Goal: Task Accomplishment & Management: Complete application form

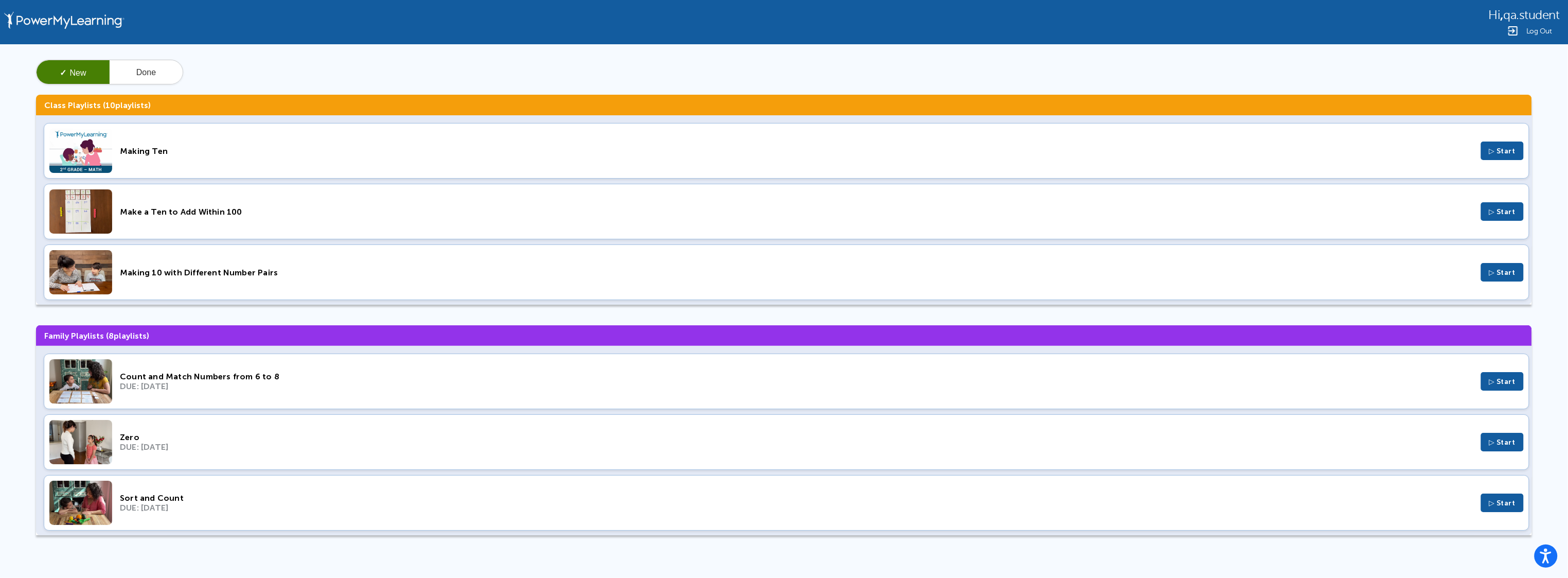
click at [658, 62] on div "✓ New Done" at bounding box center [784, 72] width 1496 height 25
click at [197, 159] on div "Making Ten ▷ Start" at bounding box center [786, 150] width 1486 height 55
click at [194, 218] on div "Make a Ten to Add Within 100 ▷ Start" at bounding box center [786, 211] width 1486 height 55
click at [198, 386] on div "DUE: Sep 3, 2025" at bounding box center [797, 386] width 1354 height 10
click at [278, 214] on div "Make a Ten to Add Within 100" at bounding box center [797, 212] width 1354 height 10
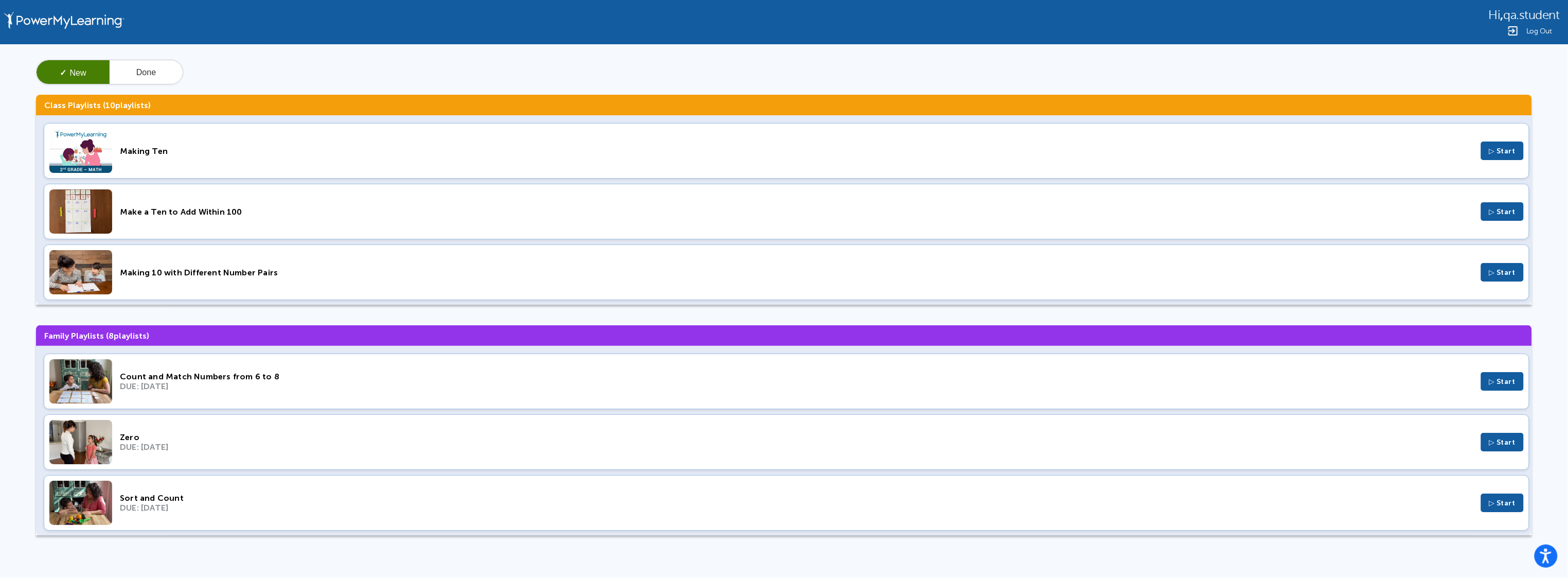
click at [231, 371] on div "Count and Match Numbers from 6 to 8 DUE: Sep 3, 2025 ▷ Start" at bounding box center [786, 381] width 1486 height 55
click at [309, 271] on div "Making 10 with Different Number Pairs" at bounding box center [797, 272] width 1354 height 10
click at [254, 146] on div "Making Ten" at bounding box center [797, 151] width 1354 height 10
click at [147, 71] on button "Done" at bounding box center [146, 72] width 73 height 25
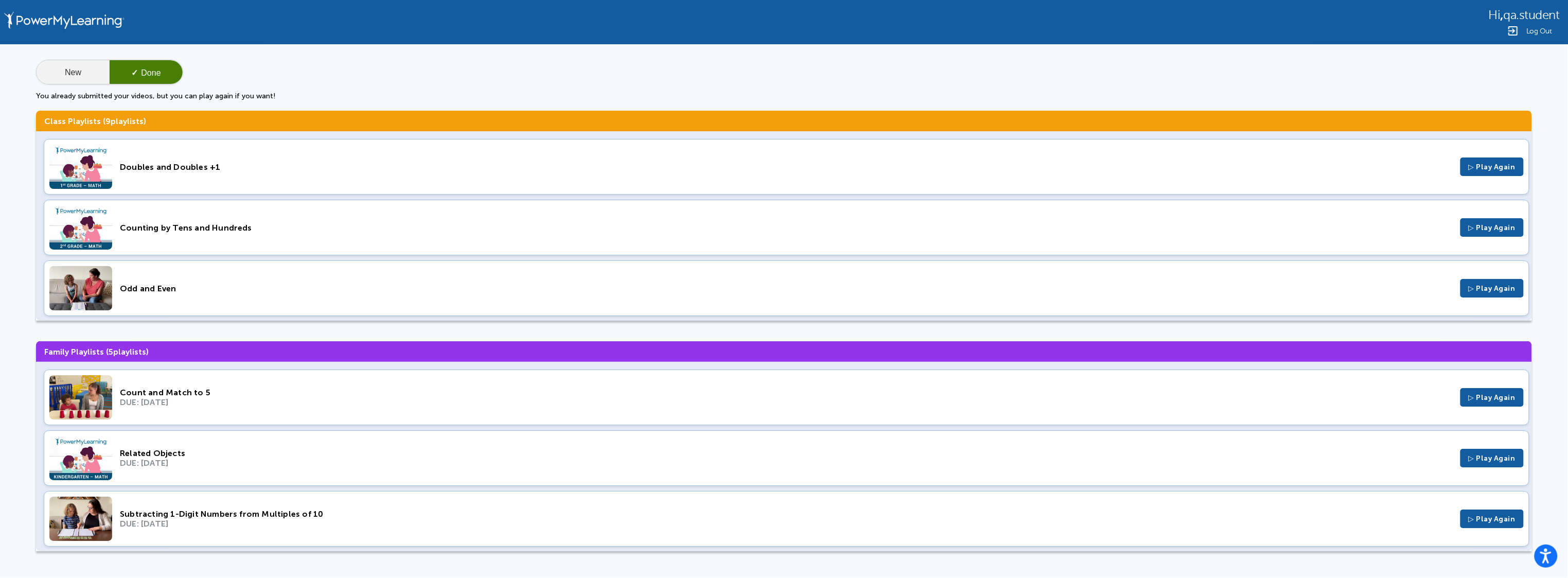
click at [77, 74] on button "New" at bounding box center [73, 72] width 73 height 25
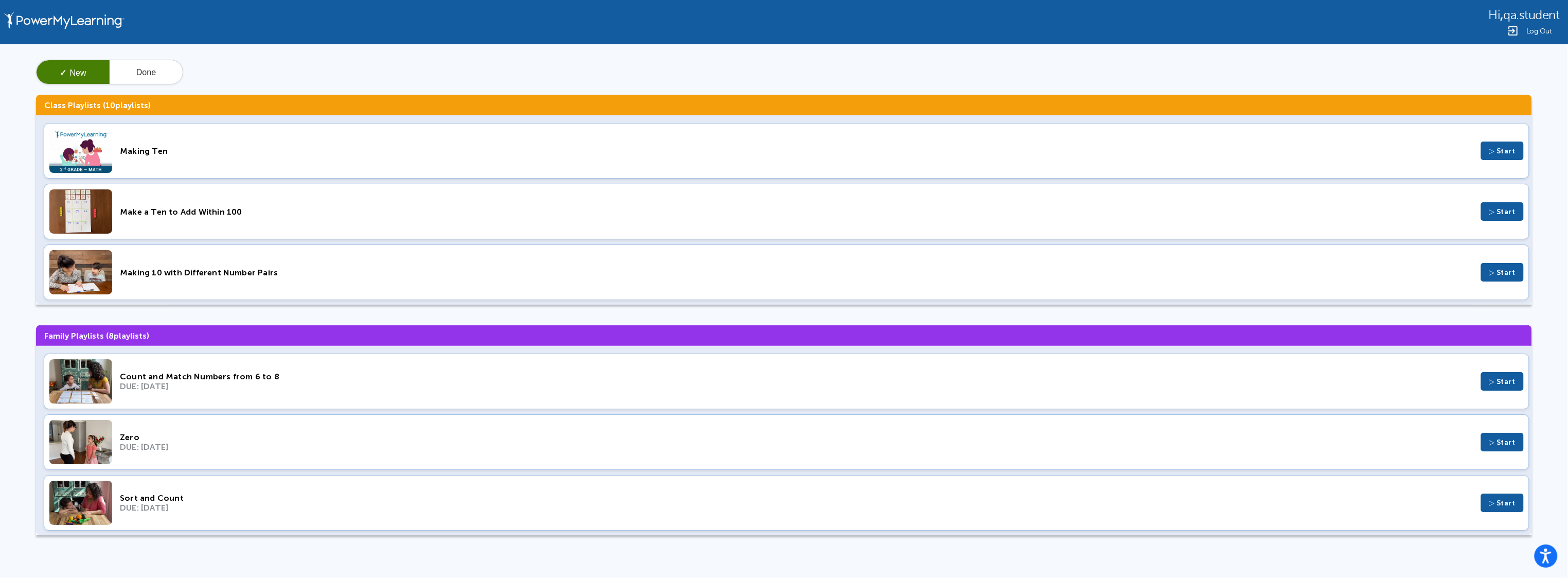
click at [280, 210] on div "Make a Ten to Add Within 100" at bounding box center [797, 212] width 1354 height 10
click at [326, 220] on div "Make a Ten to Add Within 100 ▷ Start" at bounding box center [786, 211] width 1486 height 55
click at [214, 211] on div "Make a Ten to Add Within 100" at bounding box center [797, 212] width 1354 height 10
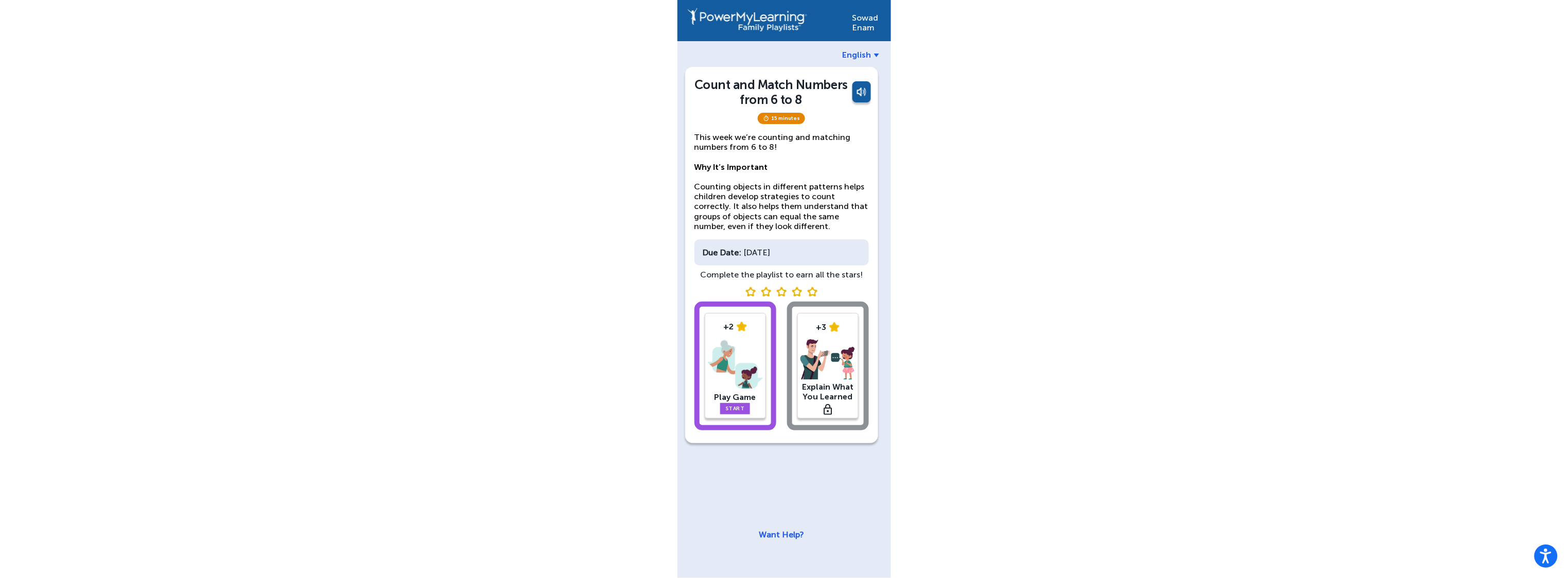
click at [744, 347] on img at bounding box center [735, 364] width 55 height 54
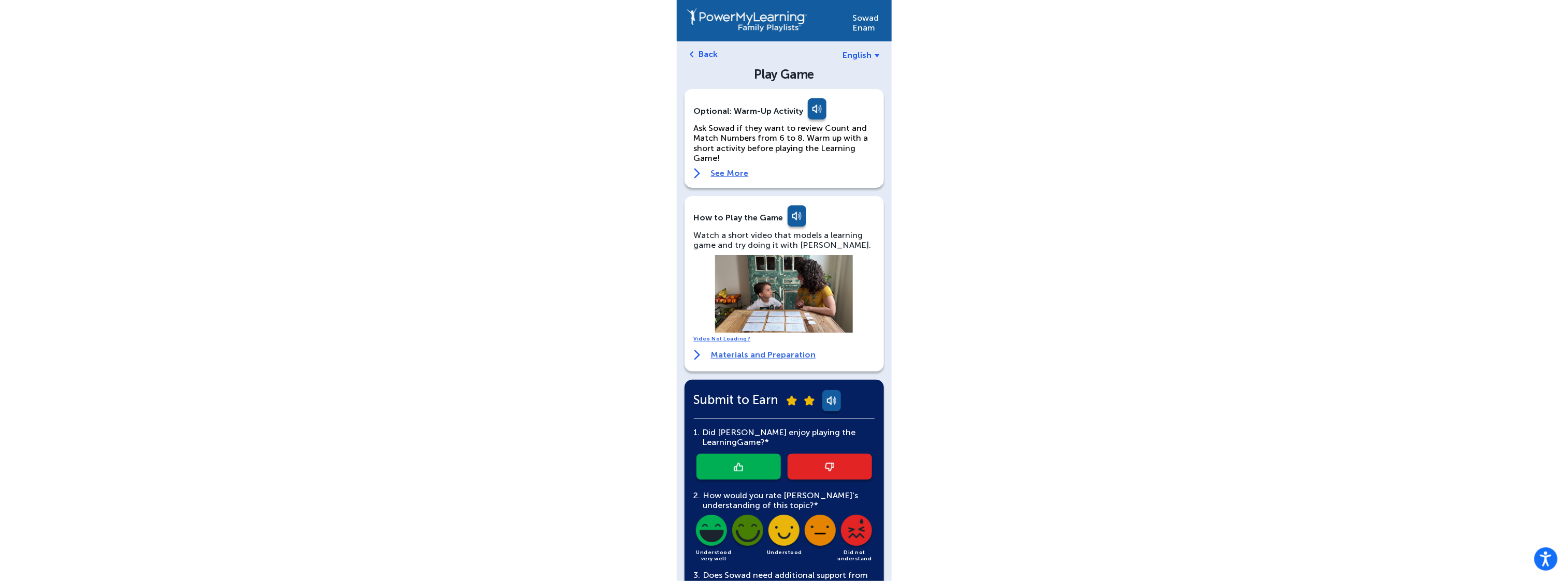
click at [772, 466] on link at bounding box center [739, 467] width 85 height 26
click at [778, 537] on img at bounding box center [784, 532] width 35 height 35
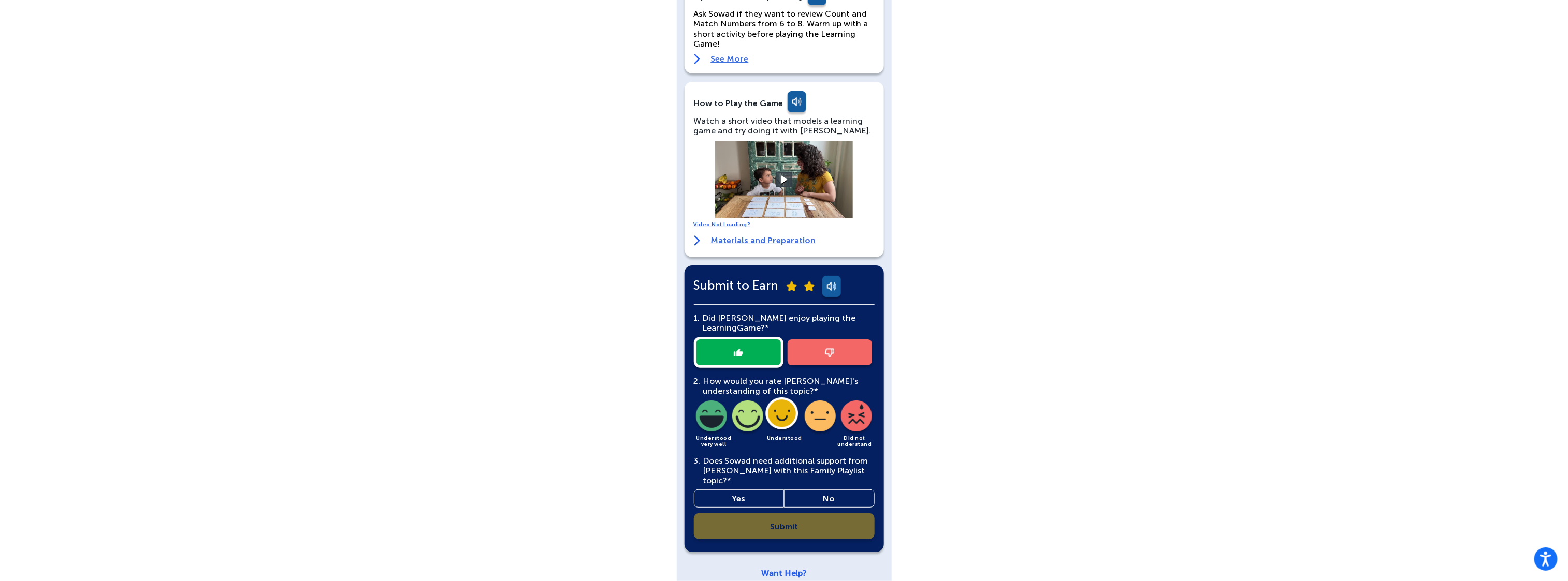
scroll to position [118, 0]
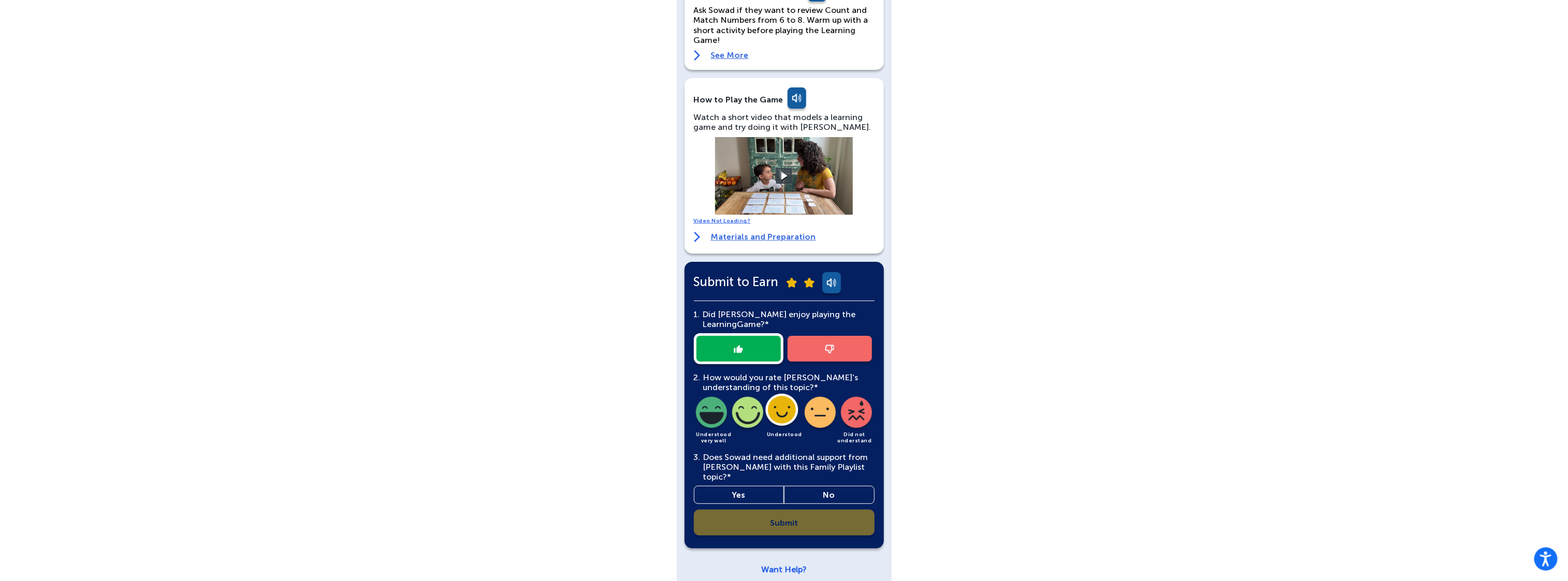
click at [777, 486] on link "Yes" at bounding box center [739, 495] width 91 height 18
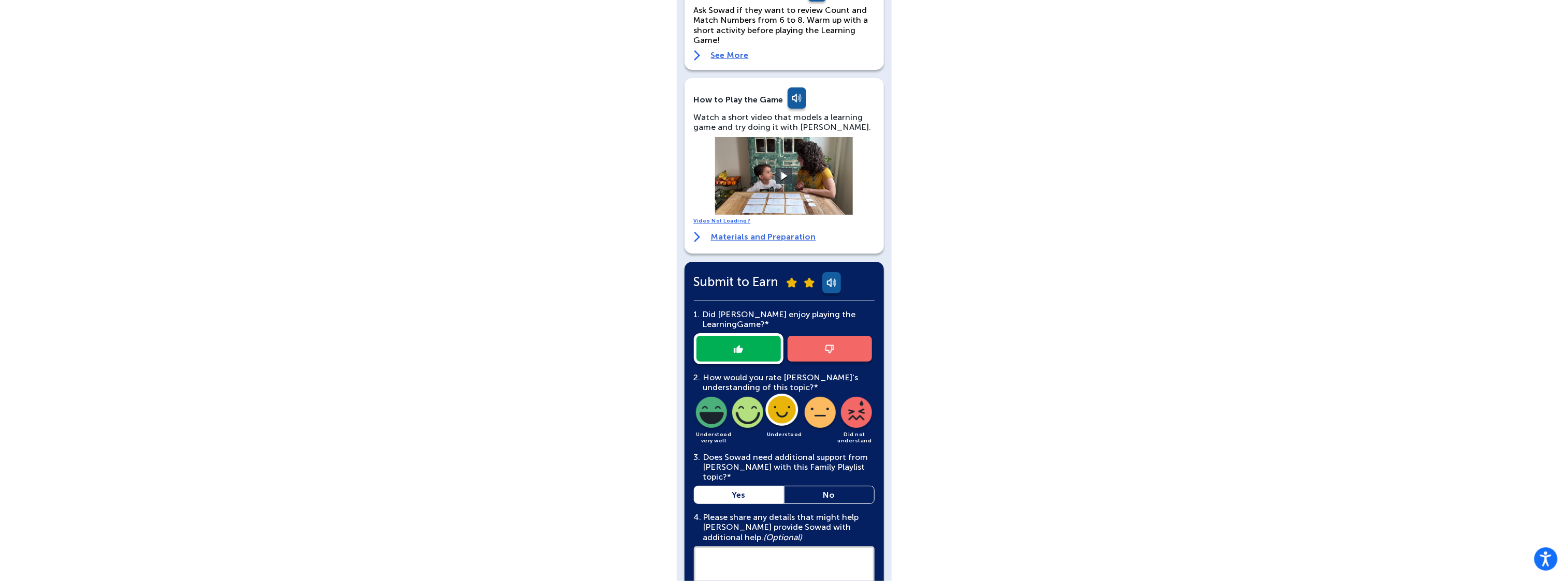
scroll to position [241, 0]
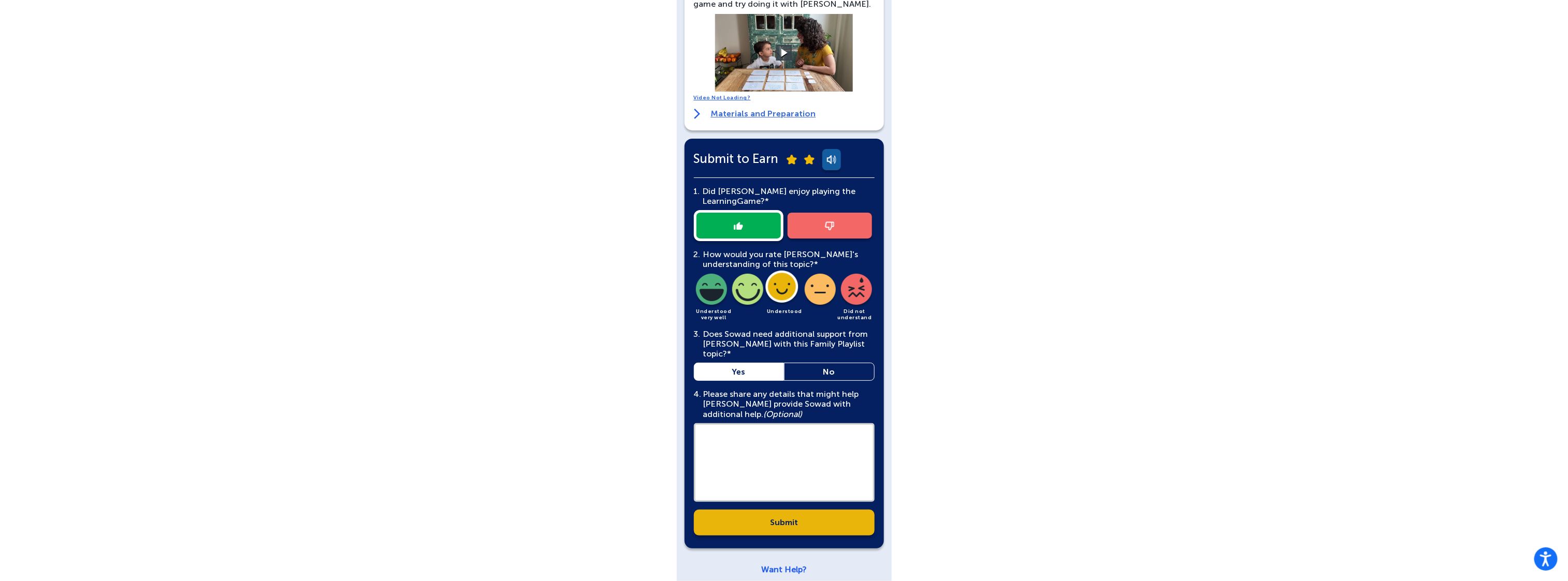
click at [795, 523] on link "Submit" at bounding box center [784, 522] width 181 height 26
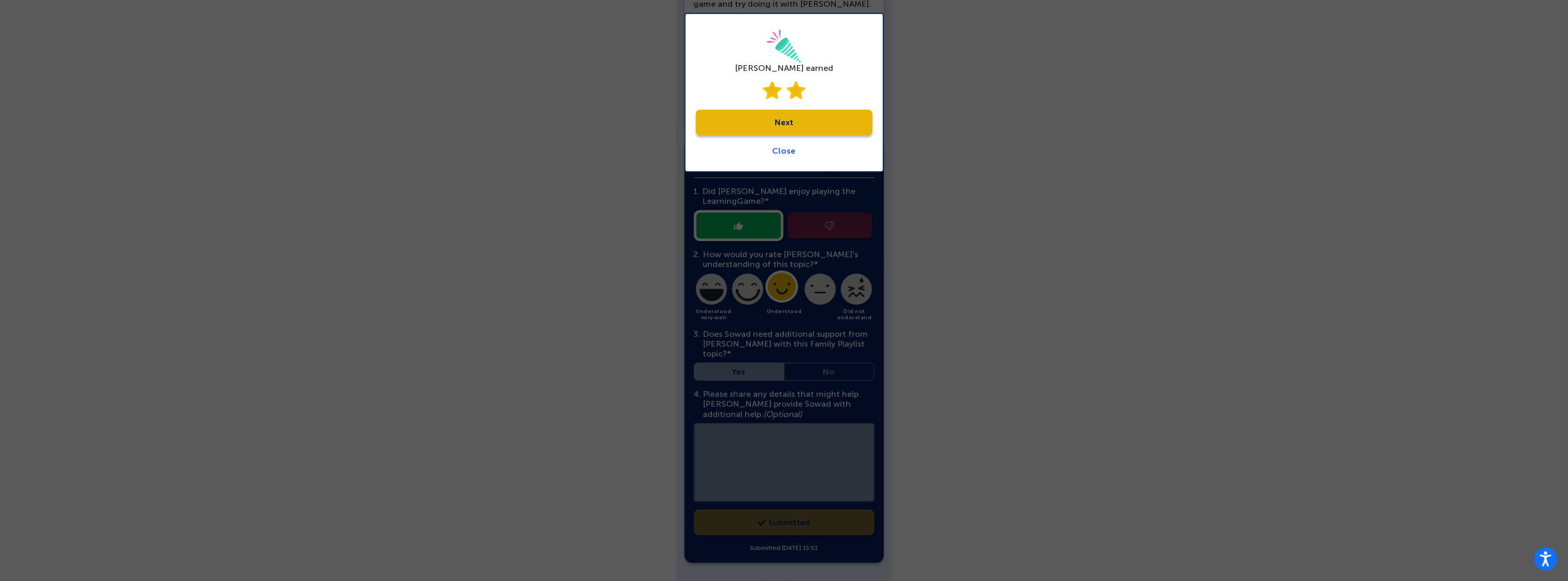
click at [768, 119] on link "Next" at bounding box center [784, 122] width 176 height 26
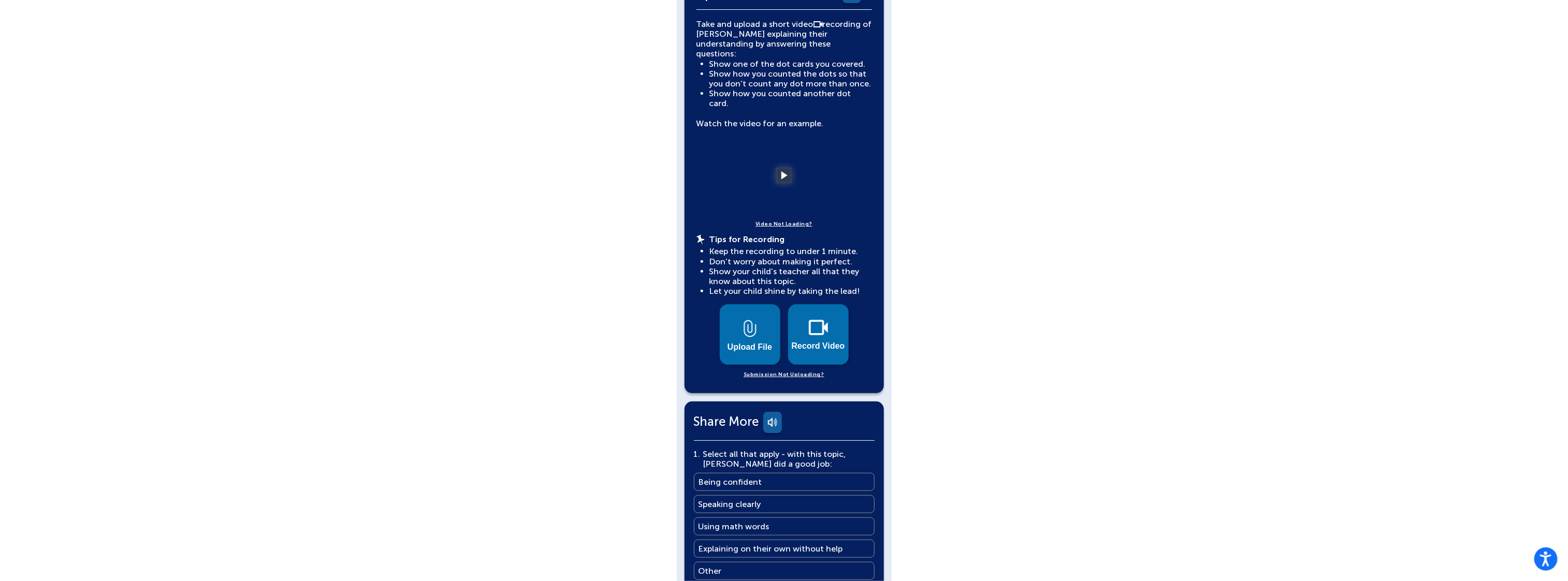
scroll to position [230, 0]
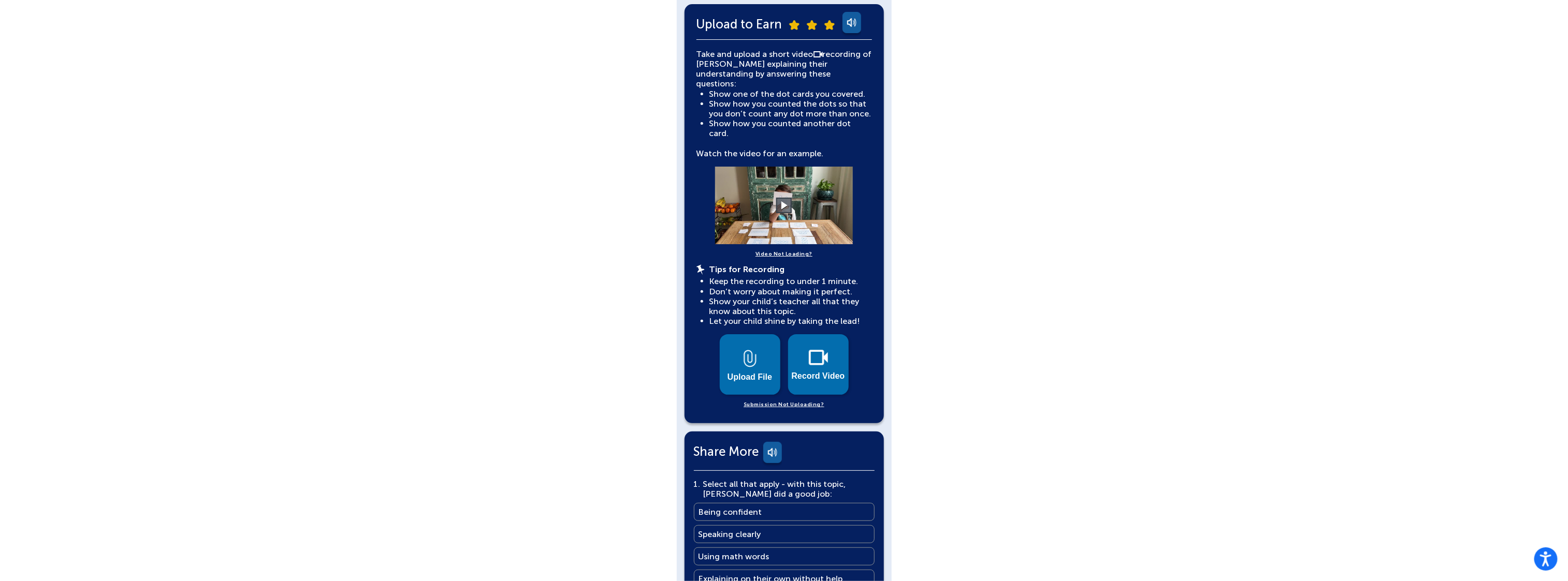
click at [584, 338] on div "Sowad Enam English Back Explain What You Learned More You Know: Why Videos? Sha…" at bounding box center [784, 301] width 1568 height 1061
click at [746, 350] on img at bounding box center [750, 358] width 13 height 18
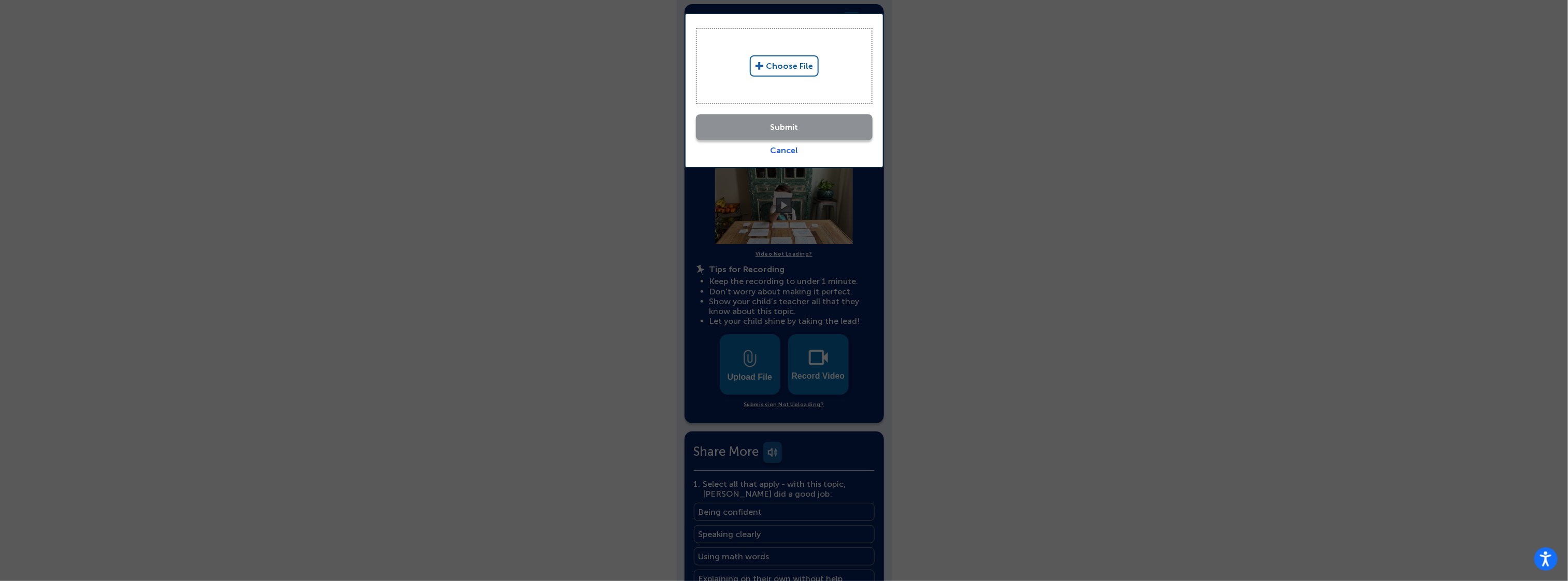
click at [785, 63] on link "Choose File" at bounding box center [784, 66] width 69 height 21
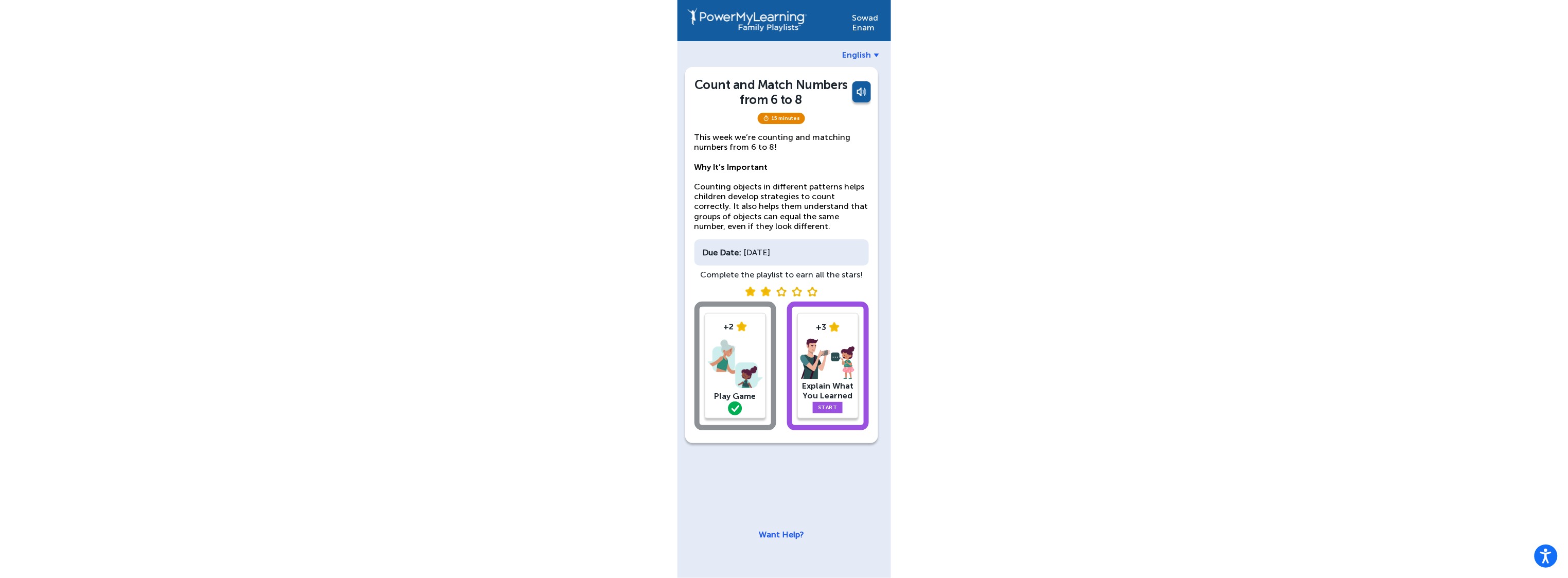
click at [872, 53] on link "English" at bounding box center [861, 55] width 37 height 10
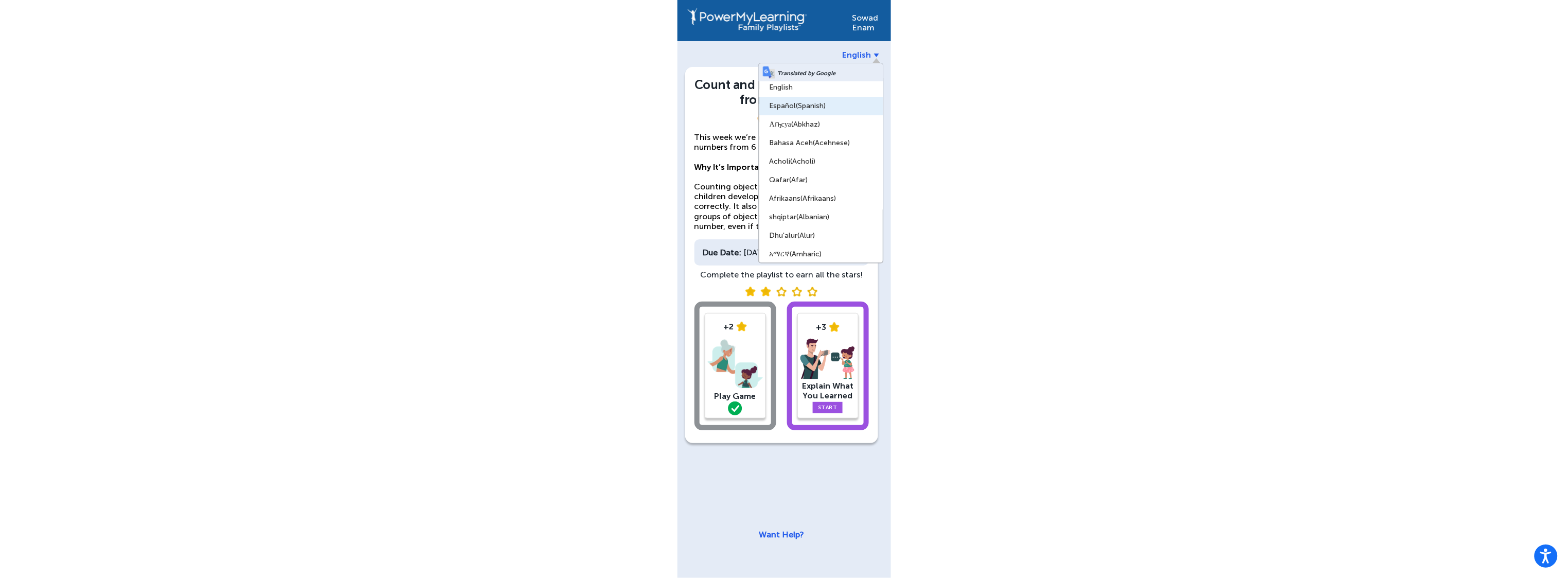
click at [834, 107] on link "Español (Spanish)" at bounding box center [821, 106] width 124 height 18
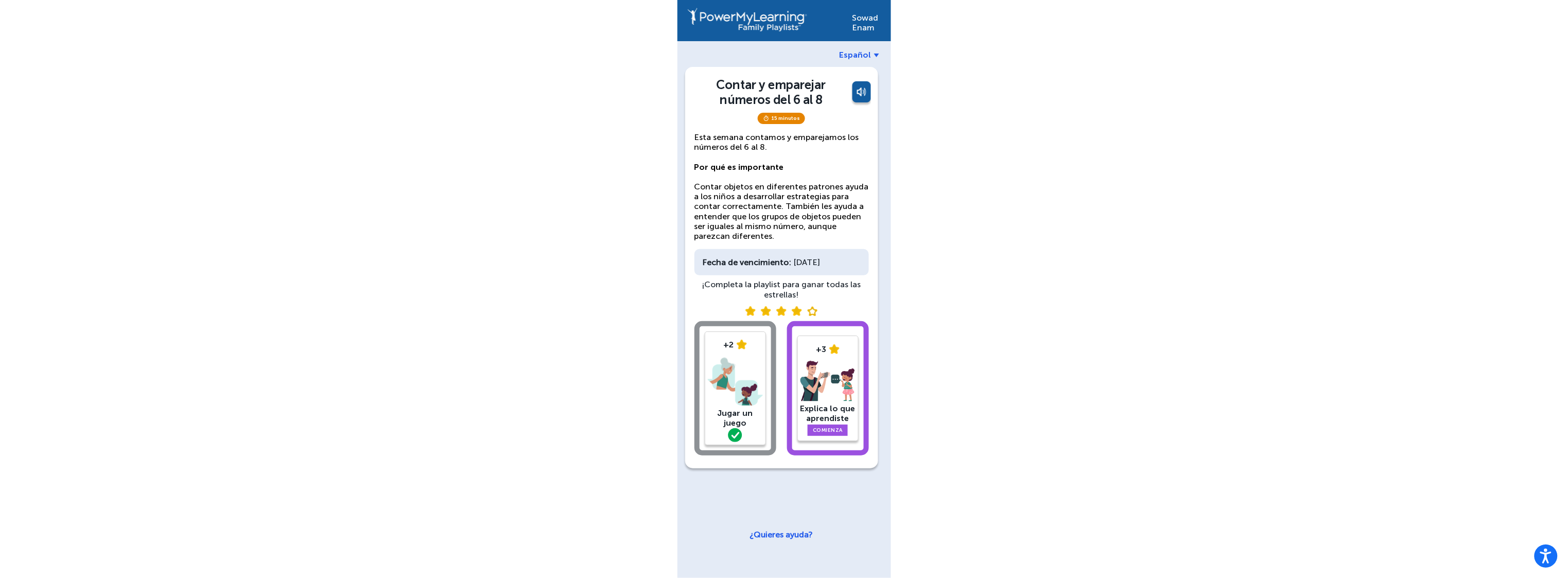
click at [862, 53] on span "Español" at bounding box center [855, 55] width 32 height 10
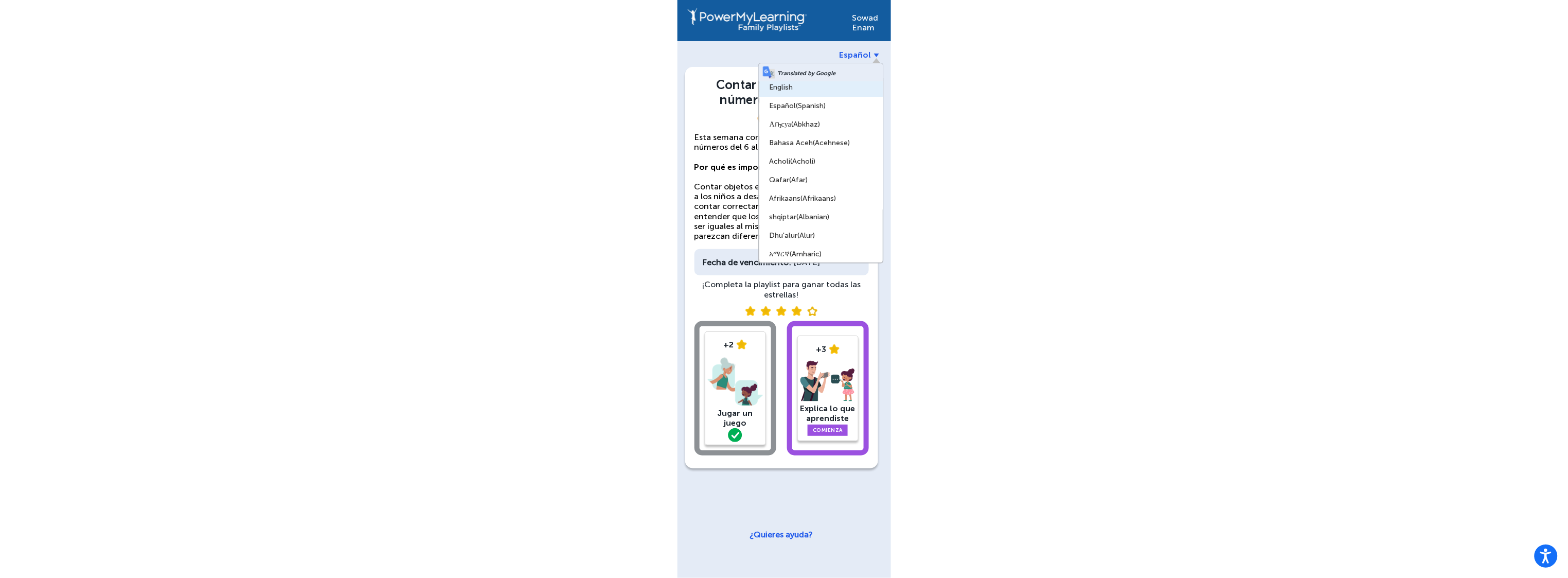
click at [821, 90] on link "English" at bounding box center [821, 87] width 124 height 18
